Goal: Task Accomplishment & Management: Use online tool/utility

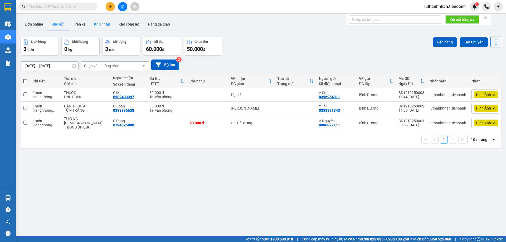
click at [95, 26] on button "Kho nhận" at bounding box center [102, 24] width 25 height 13
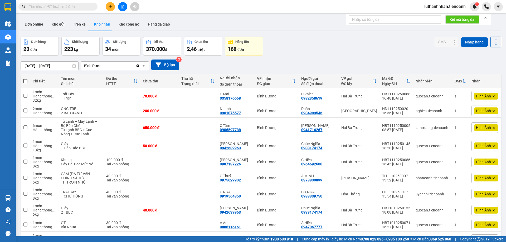
click at [54, 6] on input "text" at bounding box center [60, 7] width 62 height 6
click at [47, 8] on input "text" at bounding box center [60, 7] width 62 height 6
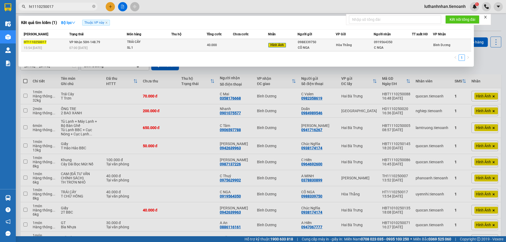
type input "ht1110250017"
click at [197, 45] on td at bounding box center [188, 45] width 35 height 12
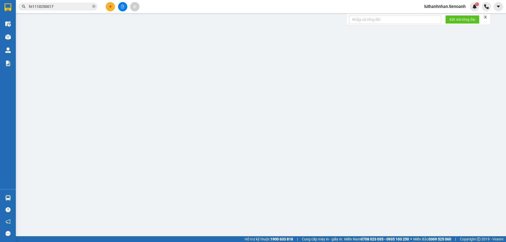
type input "0919564350"
type input "C NGA"
type input "0988339750"
type input "CÔ NGA"
type input "040169008780"
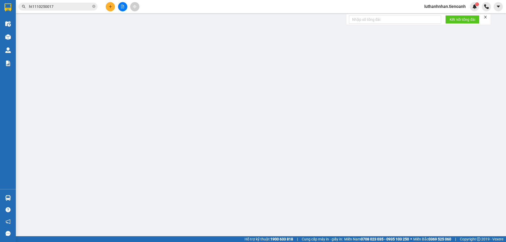
type input "0"
type input "40.000"
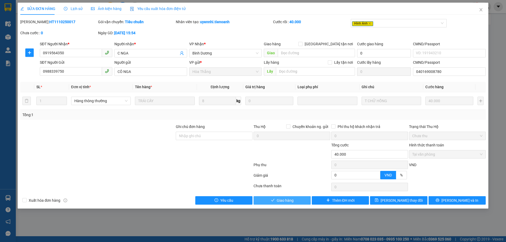
click at [294, 200] on button "Giao hàng" at bounding box center [282, 200] width 57 height 8
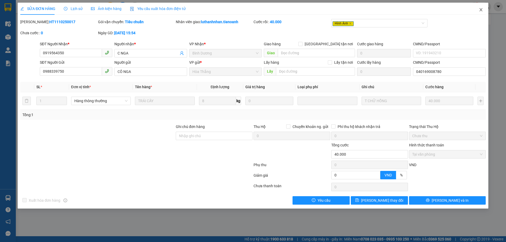
drag, startPoint x: 481, startPoint y: 10, endPoint x: 81, endPoint y: 3, distance: 399.9
click at [481, 10] on icon "close" at bounding box center [481, 10] width 4 height 4
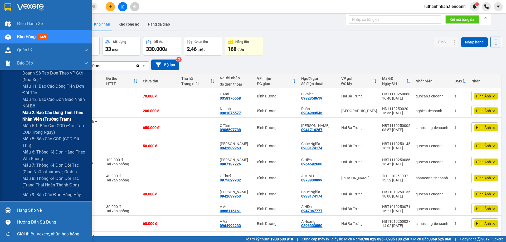
click at [55, 118] on span "Mẫu 2: Báo cáo dòng tiền theo nhân viên (Trưởng Trạm)" at bounding box center [55, 115] width 66 height 13
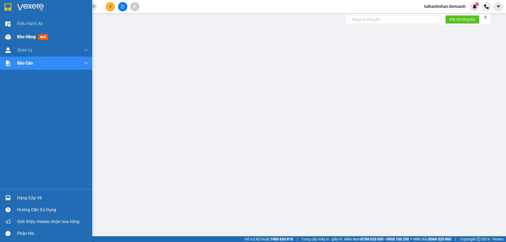
click at [13, 37] on div "Kho hàng mới" at bounding box center [46, 36] width 92 height 13
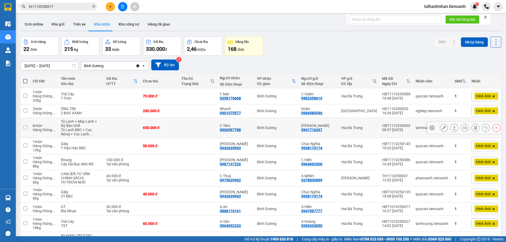
click at [442, 127] on icon at bounding box center [444, 128] width 4 height 4
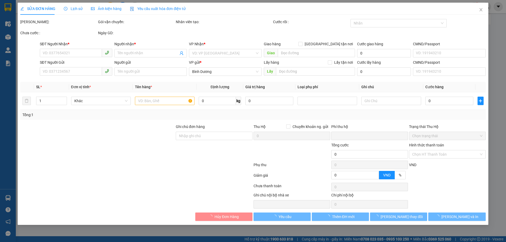
type input "0906597788"
type input "C Tâm"
type input "0941716267"
type input "[PERSON_NAME]"
type input "0"
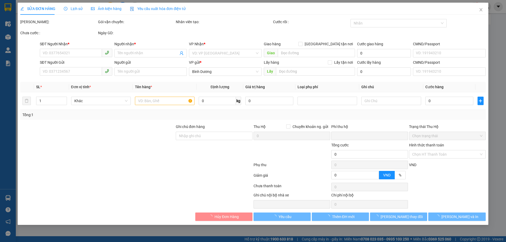
type input "650.000"
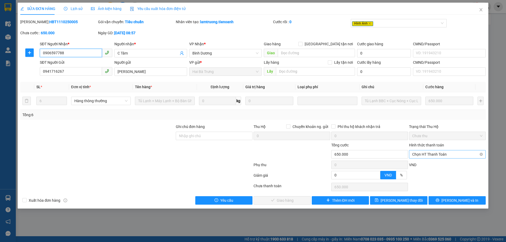
click at [428, 157] on span "Chọn HT Thanh Toán" at bounding box center [448, 155] width 70 height 8
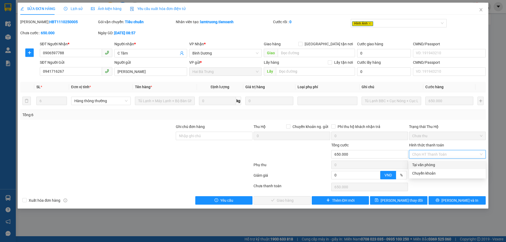
click at [427, 162] on div "Tại văn phòng" at bounding box center [447, 165] width 77 height 8
type input "0"
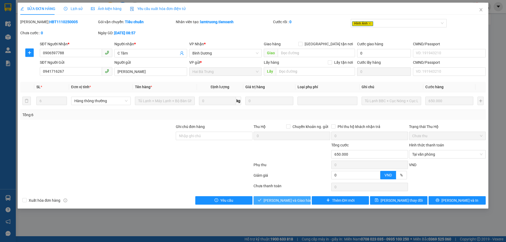
click at [299, 202] on span "[PERSON_NAME] và Giao hàng" at bounding box center [289, 201] width 51 height 6
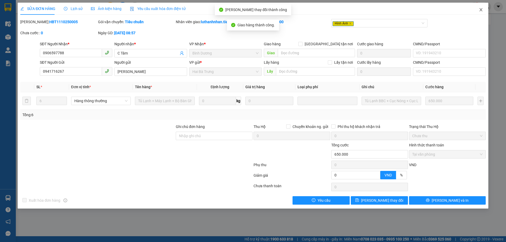
click at [481, 9] on icon "close" at bounding box center [481, 10] width 4 height 4
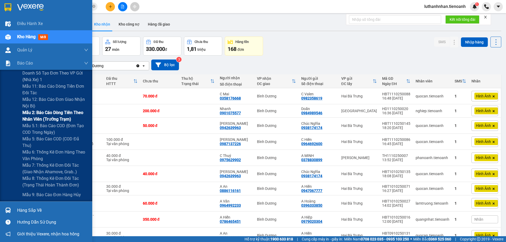
click at [51, 113] on span "Mẫu 2: Báo cáo dòng tiền theo nhân viên (Trưởng Trạm)" at bounding box center [55, 115] width 66 height 13
